Goal: Information Seeking & Learning: Learn about a topic

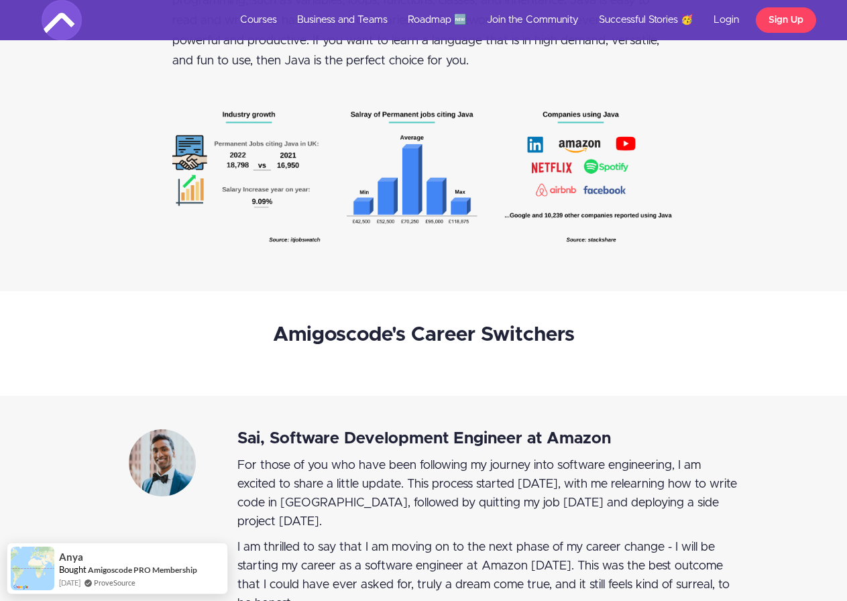
scroll to position [2481, 0]
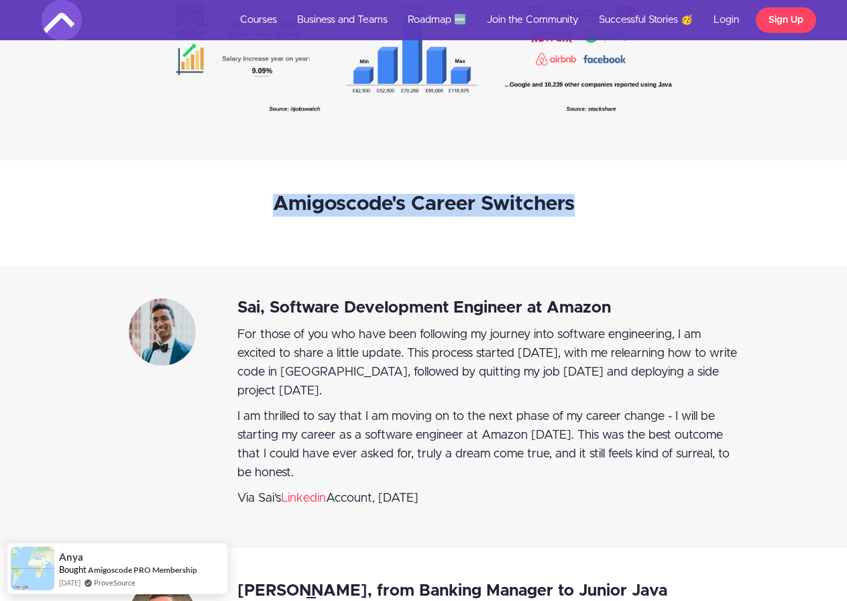
drag, startPoint x: 84, startPoint y: 242, endPoint x: 126, endPoint y: 231, distance: 43.1
click at [126, 231] on div "Amigoscode's Career Switchers" at bounding box center [423, 212] width 847 height 105
click at [171, 215] on div "Amigoscode's Career Switchers" at bounding box center [423, 213] width 523 height 38
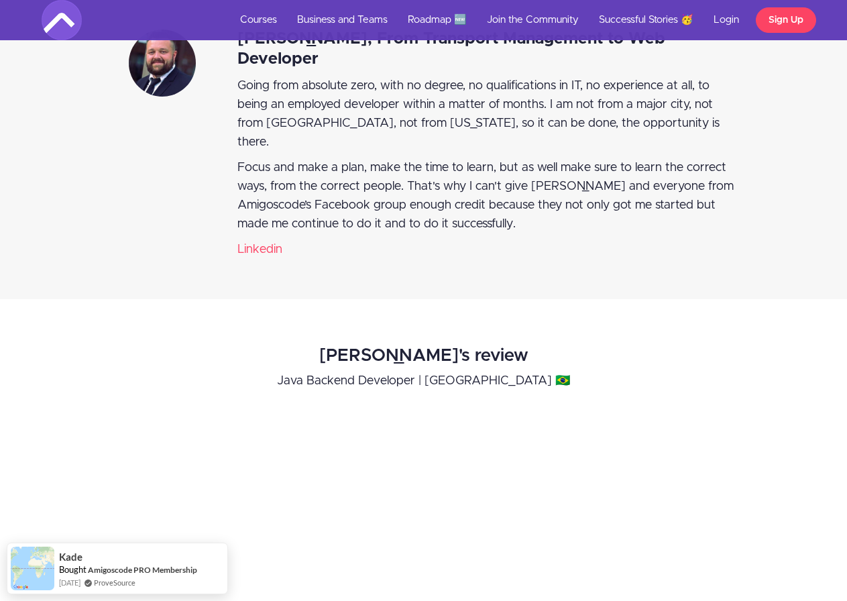
scroll to position [3420, 0]
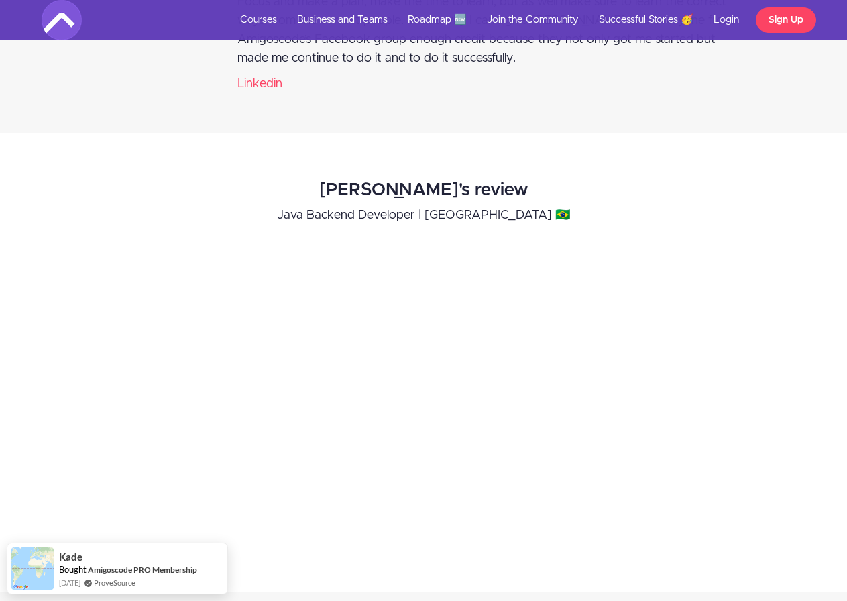
click at [10, 394] on div "Gabriela's review Java Backend Developer | Brazil 🇧🇷" at bounding box center [423, 363] width 867 height 392
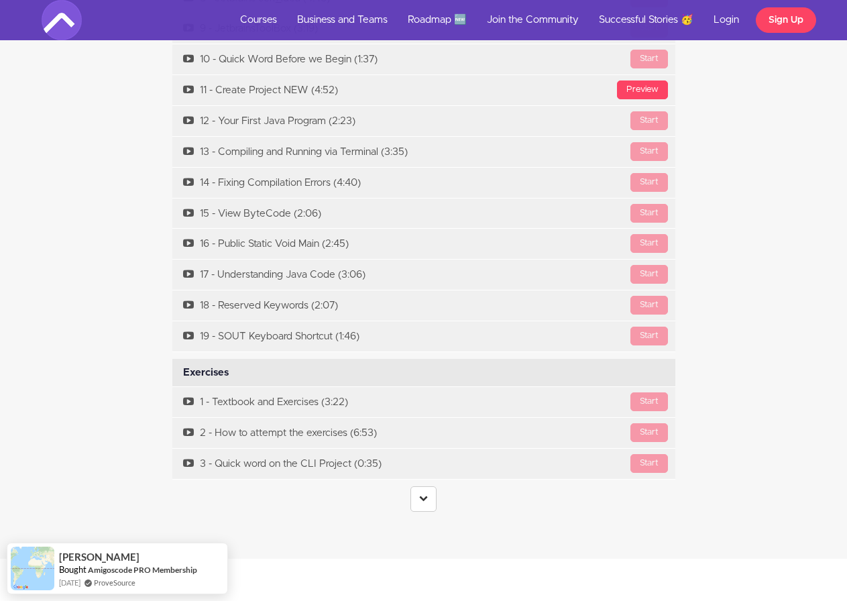
scroll to position [5029, 0]
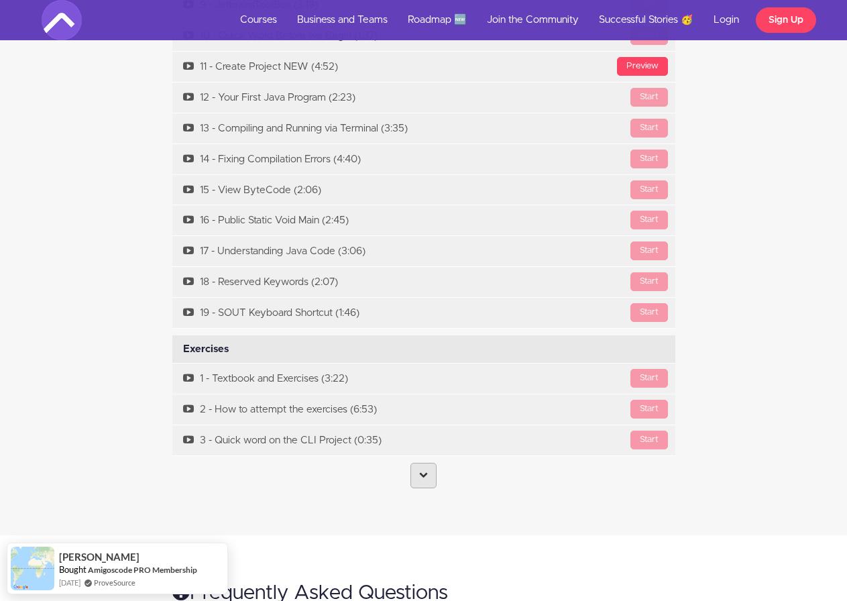
click at [417, 463] on link at bounding box center [423, 475] width 26 height 25
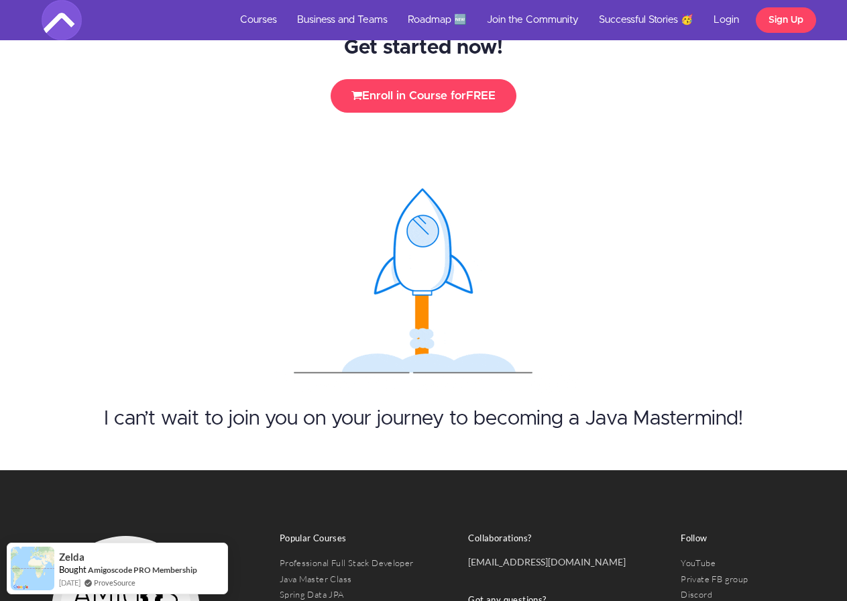
scroll to position [6825, 0]
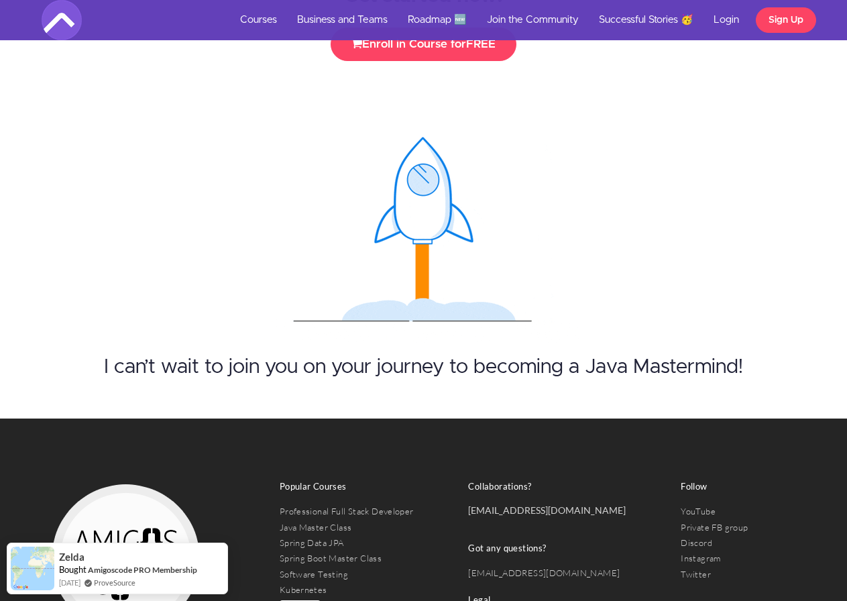
click at [296, 600] on link "MongoDB" at bounding box center [300, 605] width 41 height 11
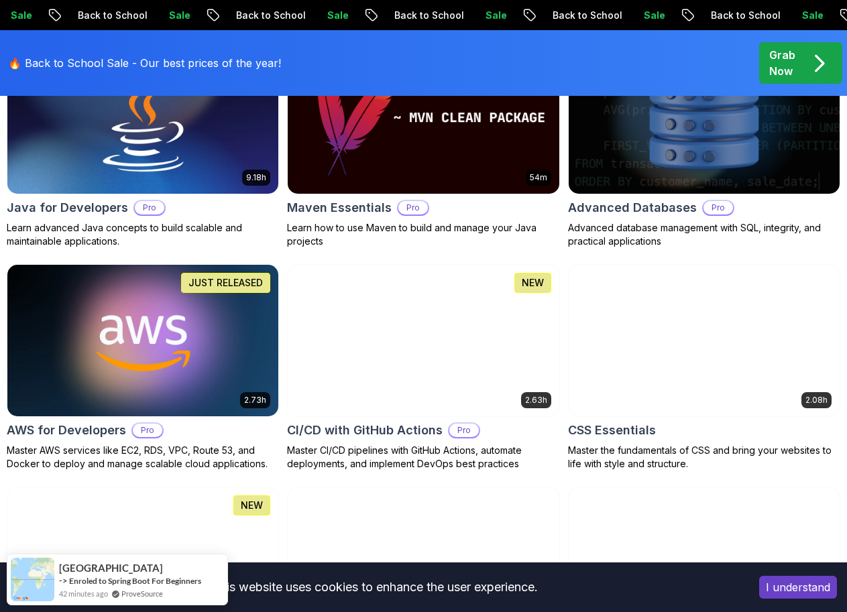
scroll to position [1073, 0]
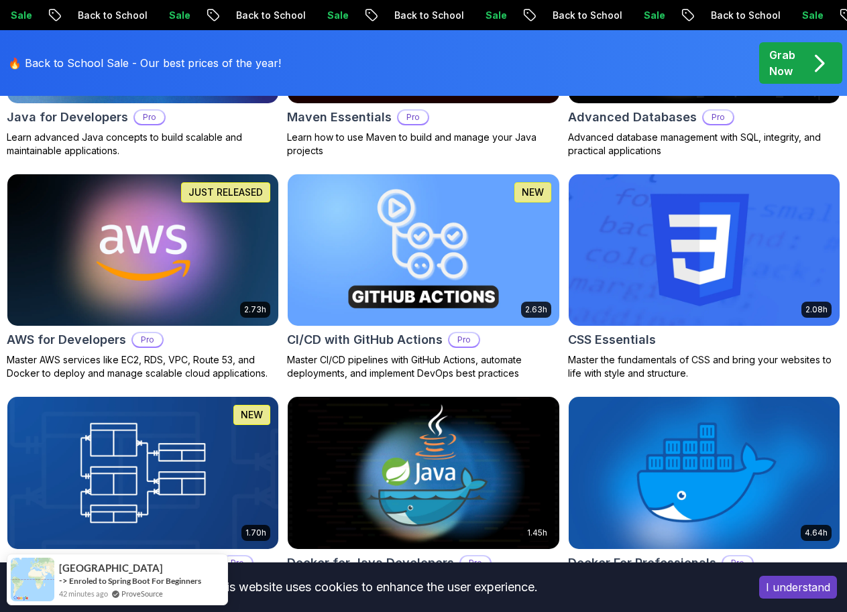
click at [0, 0] on button "Richard" at bounding box center [0, 0] width 0 height 0
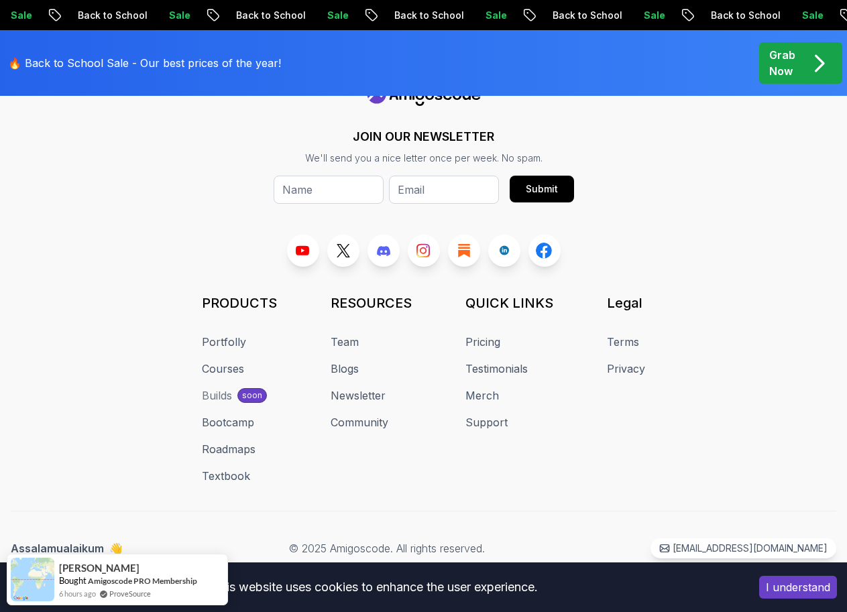
scroll to position [1230, 0]
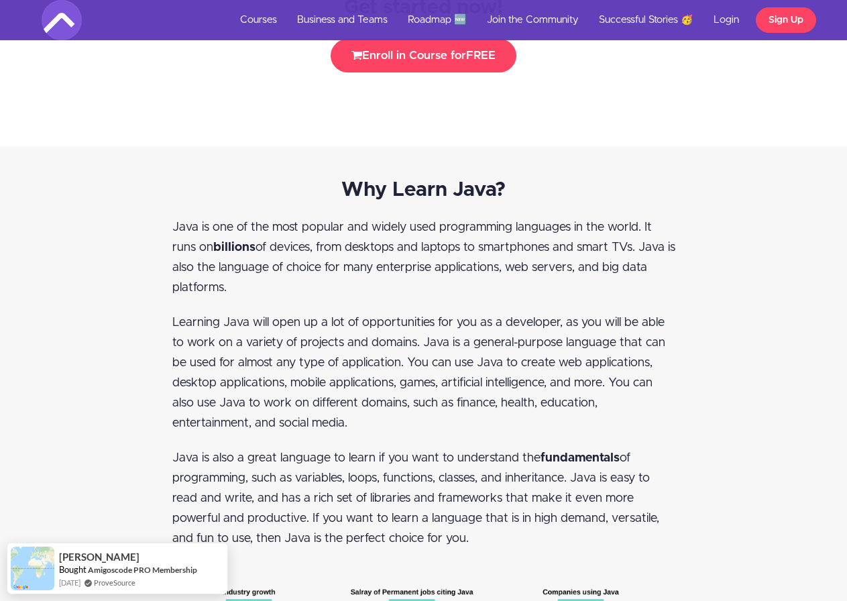
scroll to position [1878, 0]
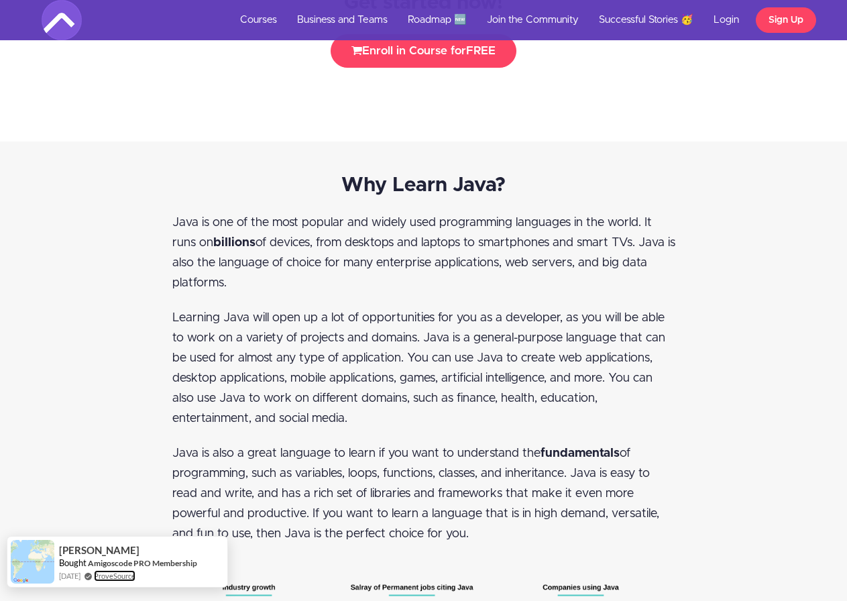
click at [135, 571] on link "ProveSource" at bounding box center [115, 575] width 42 height 11
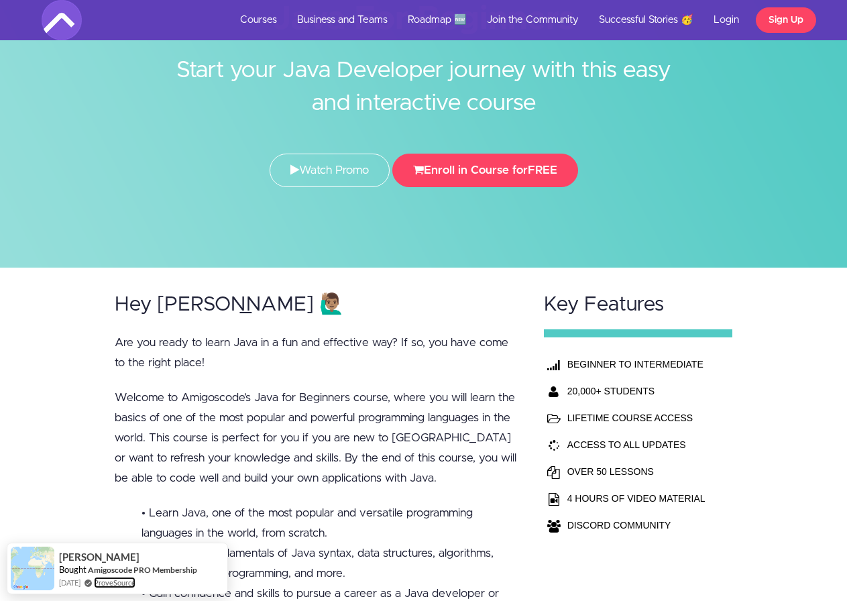
scroll to position [0, 0]
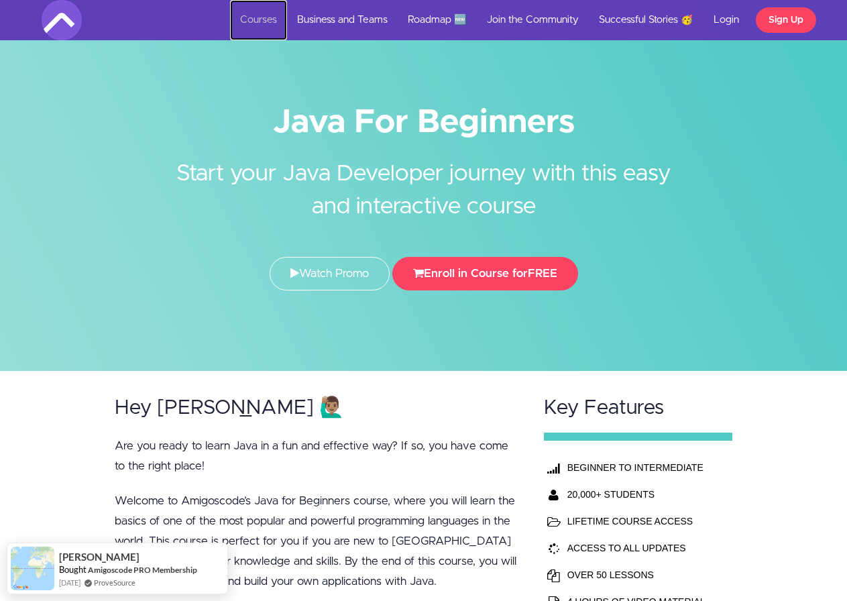
click at [247, 27] on link "Courses" at bounding box center [258, 20] width 57 height 40
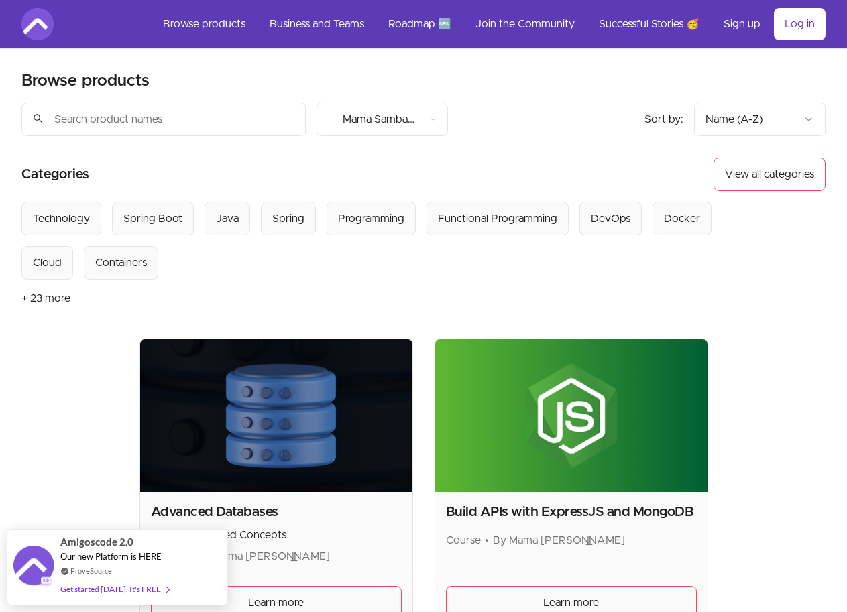
drag, startPoint x: 333, startPoint y: 146, endPoint x: 337, endPoint y: 140, distance: 7.1
click at [335, 143] on header "Product filters: Sort by: import_export Name (A-Z) search Mama Samba Braima Nel…" at bounding box center [423, 221] width 804 height 236
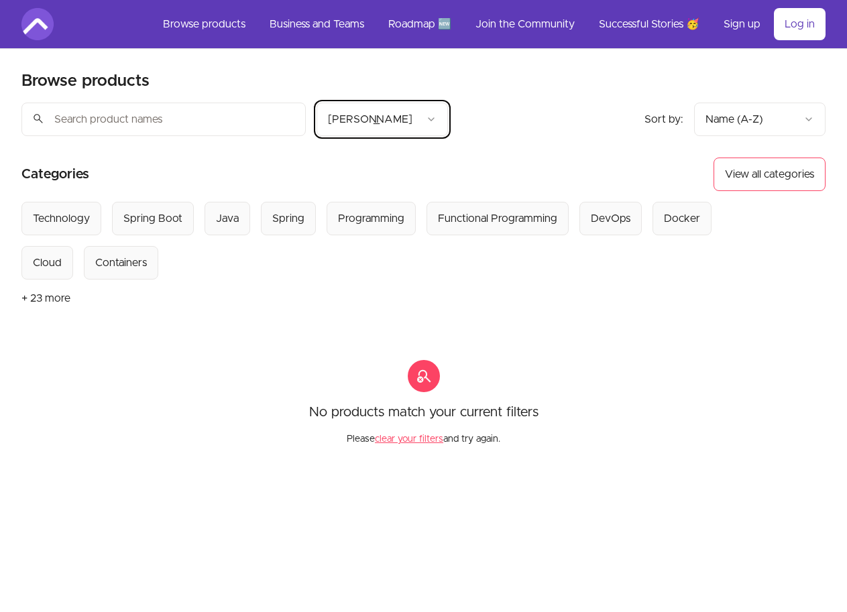
scroll to position [67, 0]
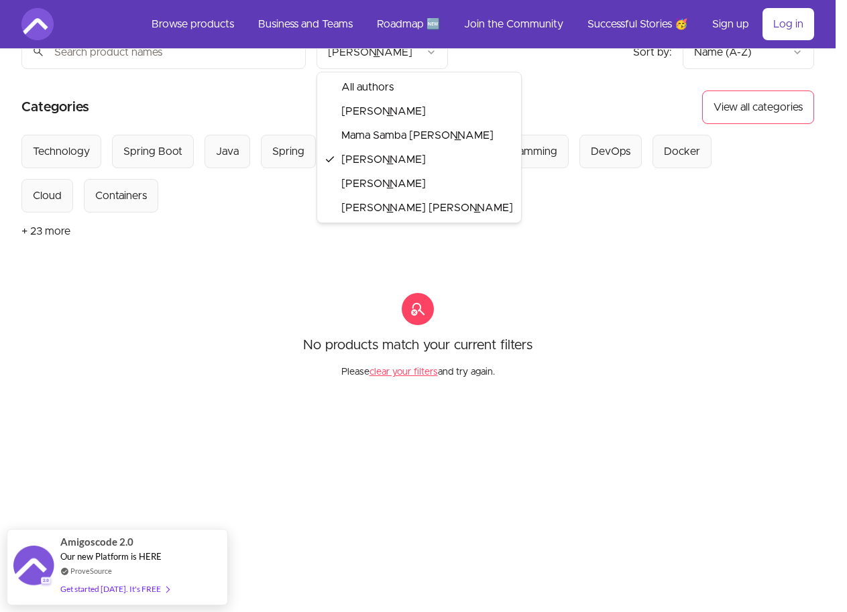
click at [380, 60] on html "Skip to main content Main menu Includes navigation links and user settings Brow…" at bounding box center [423, 358] width 847 height 850
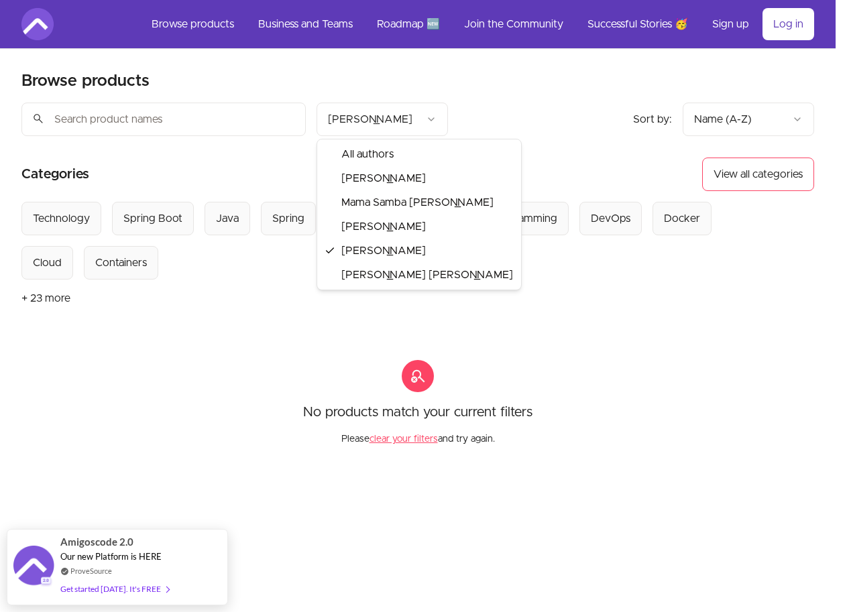
click at [369, 121] on html "Skip to main content Main menu Includes navigation links and user settings Brow…" at bounding box center [423, 425] width 847 height 850
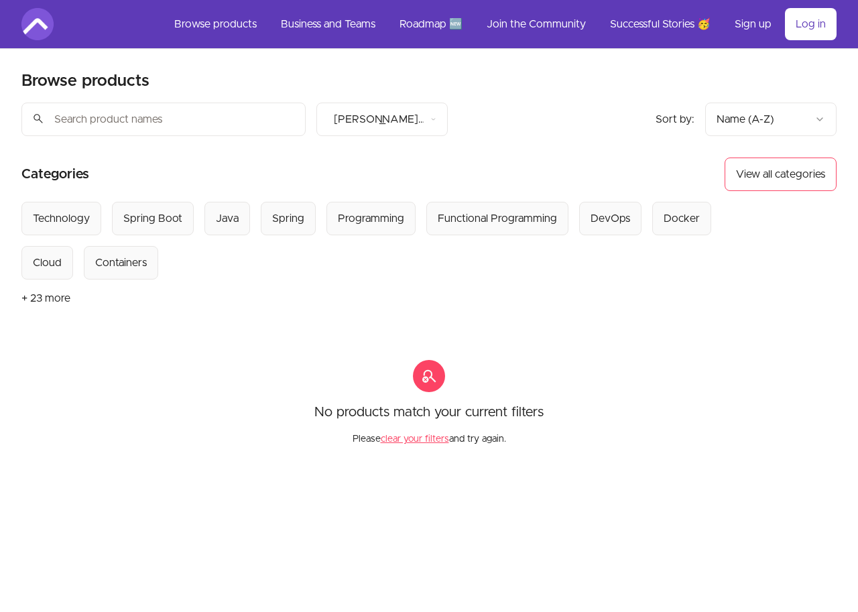
click at [373, 132] on html "Skip to main content Main menu Includes navigation links and user settings Brow…" at bounding box center [429, 425] width 858 height 850
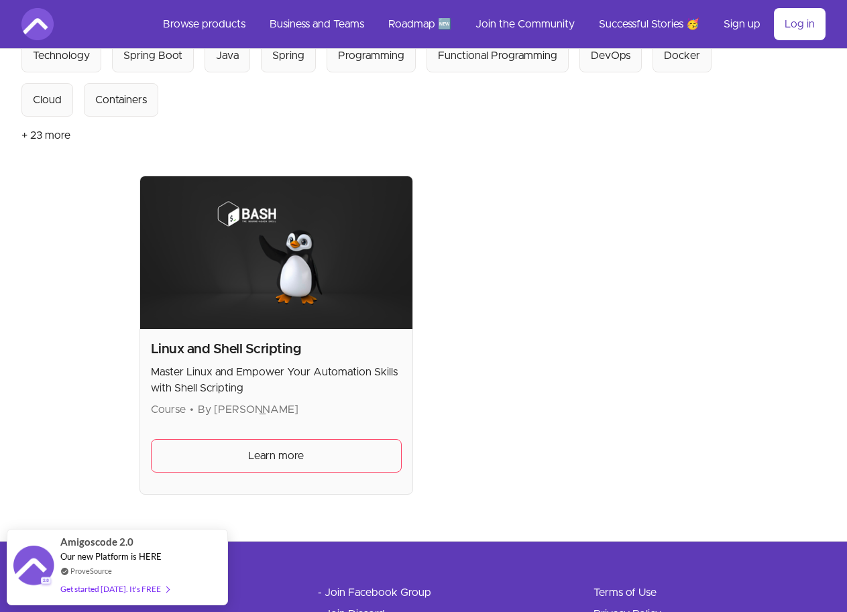
scroll to position [201, 0]
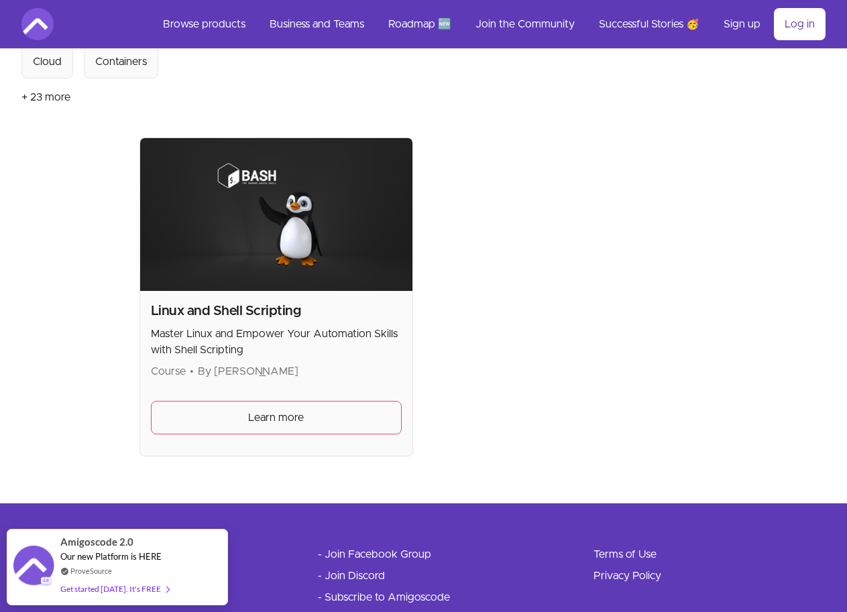
click at [198, 366] on span "By Abdurahman Abukar" at bounding box center [248, 371] width 101 height 11
click at [151, 327] on p "Master Linux and Empower Your Automation Skills with Shell Scripting" at bounding box center [276, 342] width 251 height 32
click at [140, 291] on div "Linux and Shell Scripting Master Linux and Empower Your Automation Skills with …" at bounding box center [276, 373] width 272 height 165
click at [140, 258] on img at bounding box center [276, 214] width 272 height 153
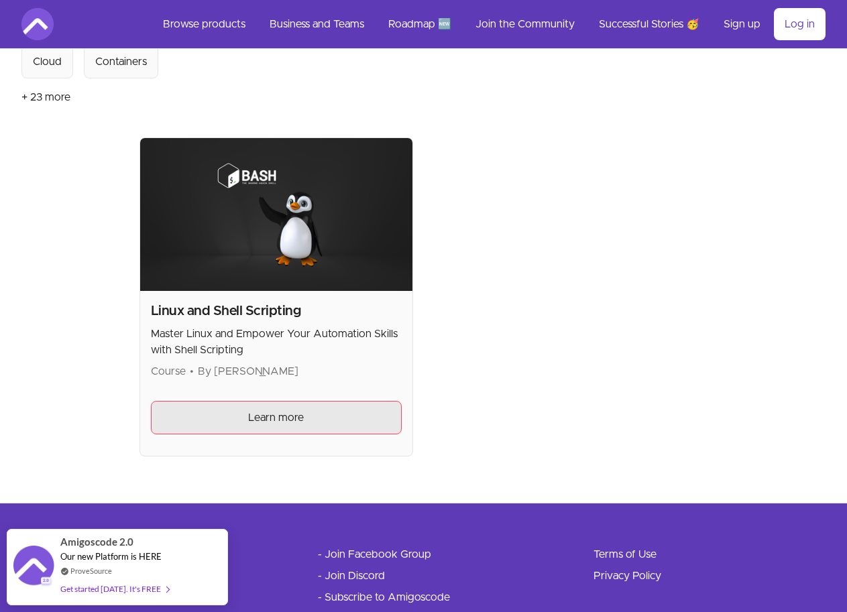
click at [248, 412] on span "Learn more" at bounding box center [276, 418] width 56 height 16
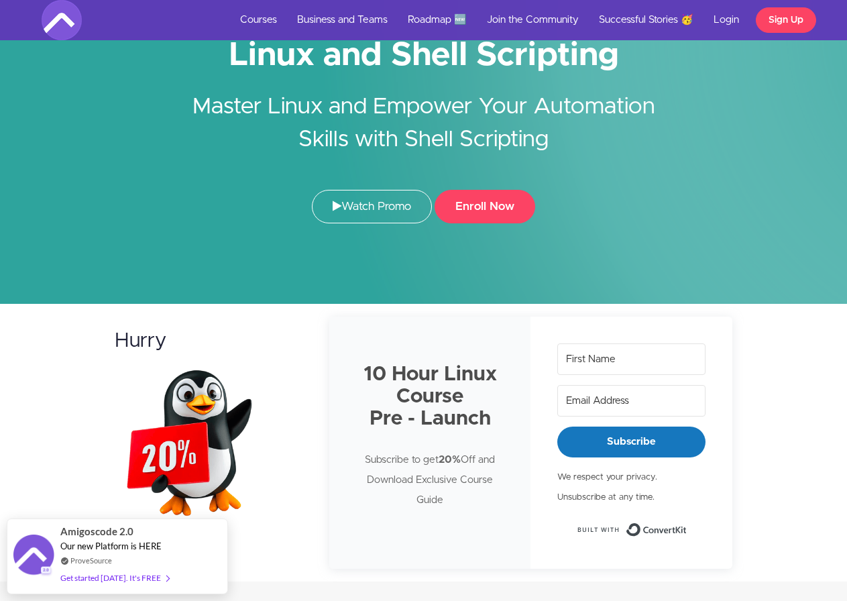
scroll to position [268, 0]
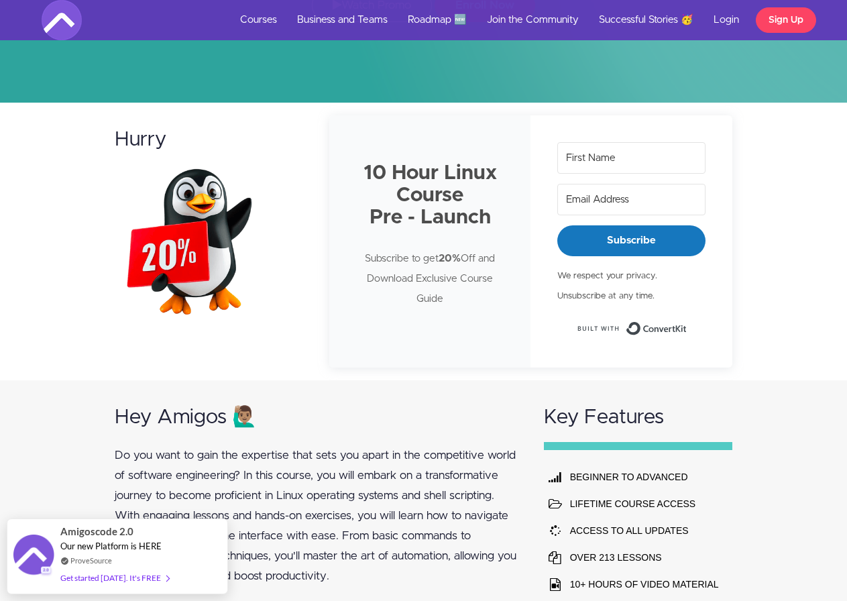
click at [50, 297] on div "Hurry 10 Hour Linux Course Pre - Launch Subscribe to get 20% Off and Download E…" at bounding box center [423, 242] width 847 height 278
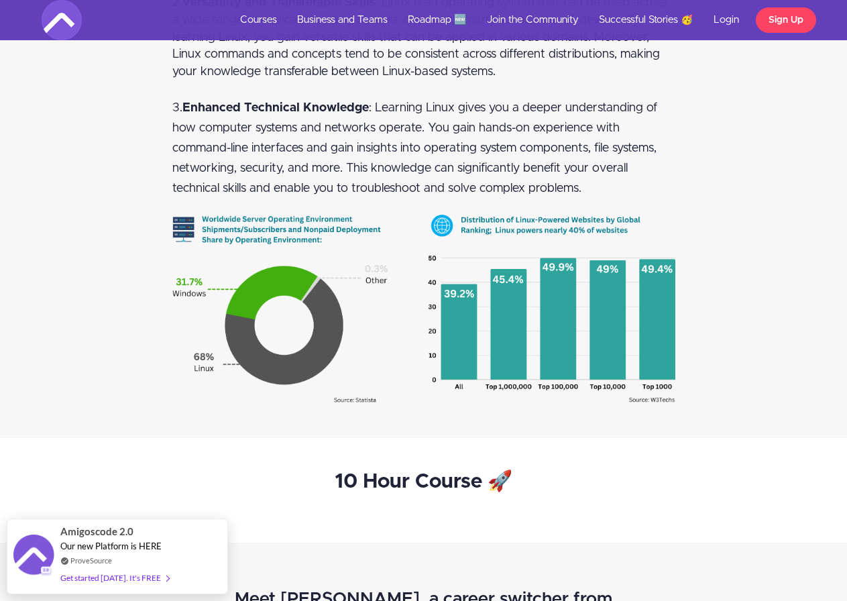
scroll to position [1878, 0]
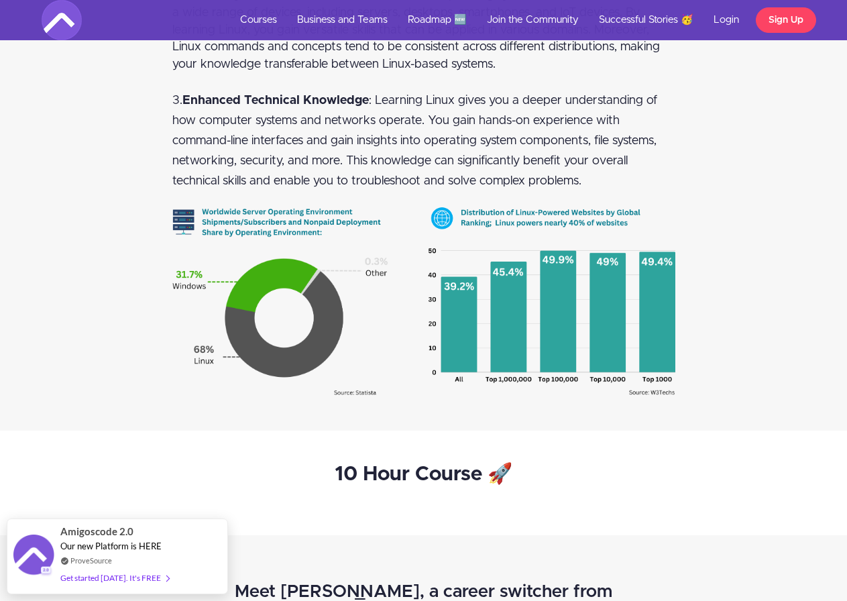
click at [234, 313] on img at bounding box center [423, 301] width 503 height 190
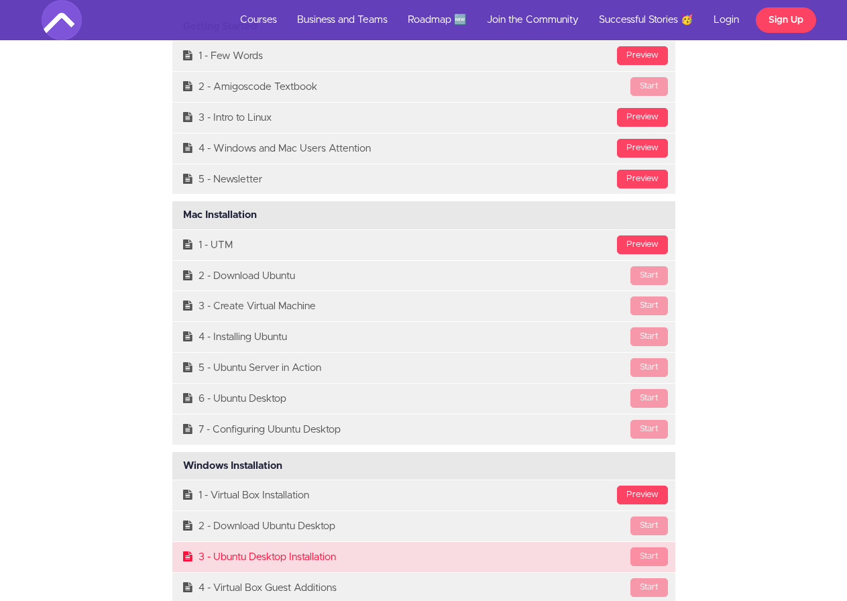
scroll to position [3219, 0]
